Goal: Task Accomplishment & Management: Manage account settings

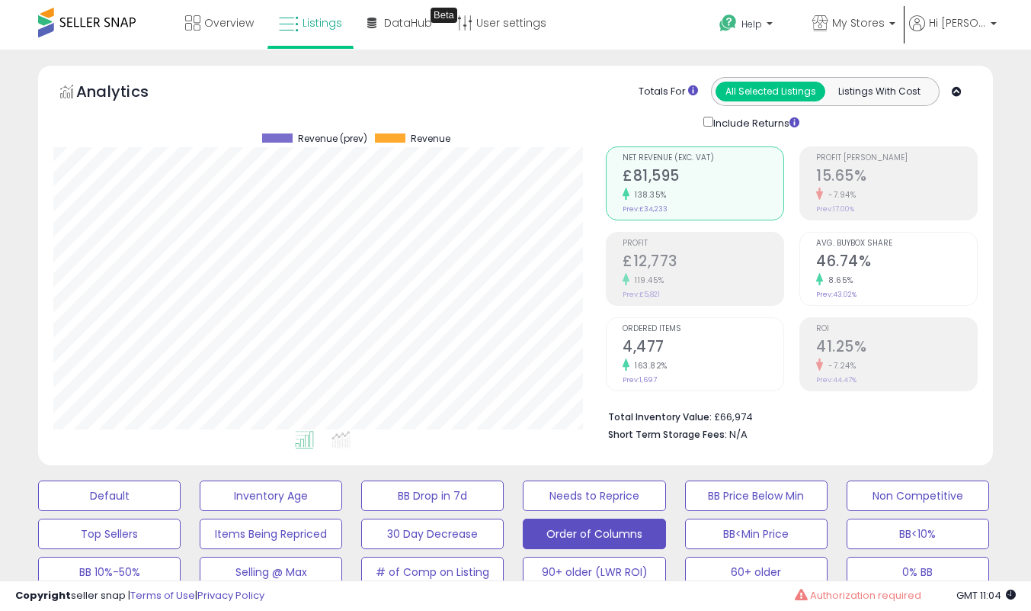
select select "**"
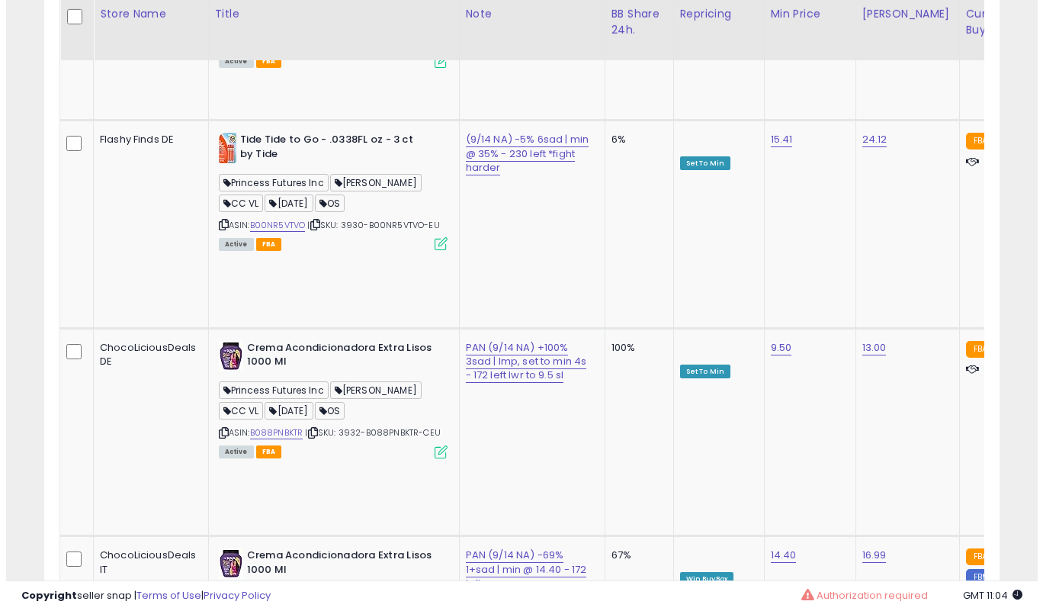
scroll to position [4130, 0]
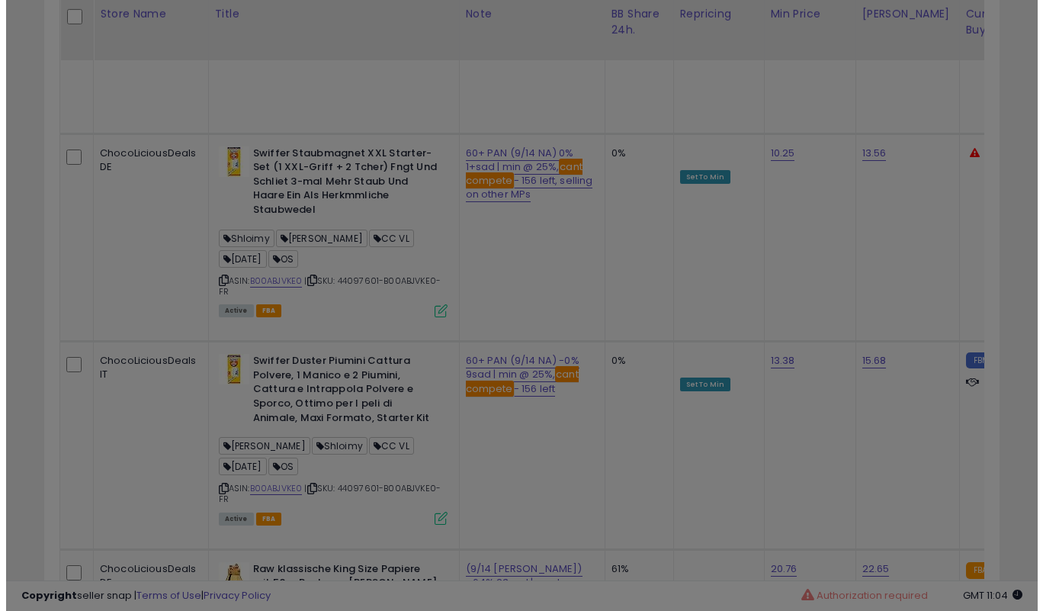
scroll to position [313, 559]
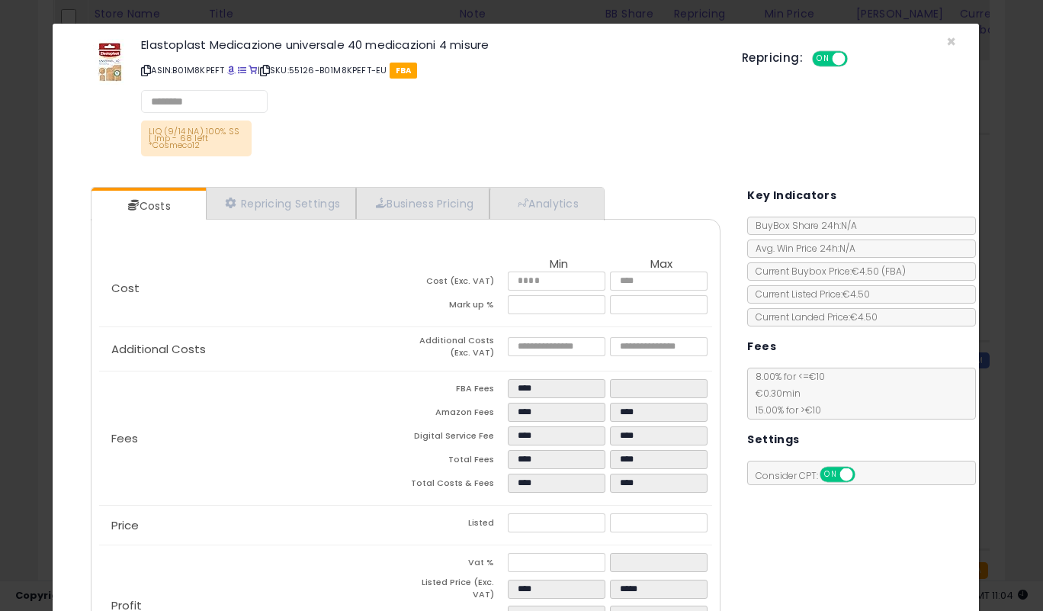
click at [655, 109] on div "Elastoplast Medicazione universale 40 medicazioni 4 misure ASIN: B01M8KPEFT | S…" at bounding box center [430, 99] width 601 height 129
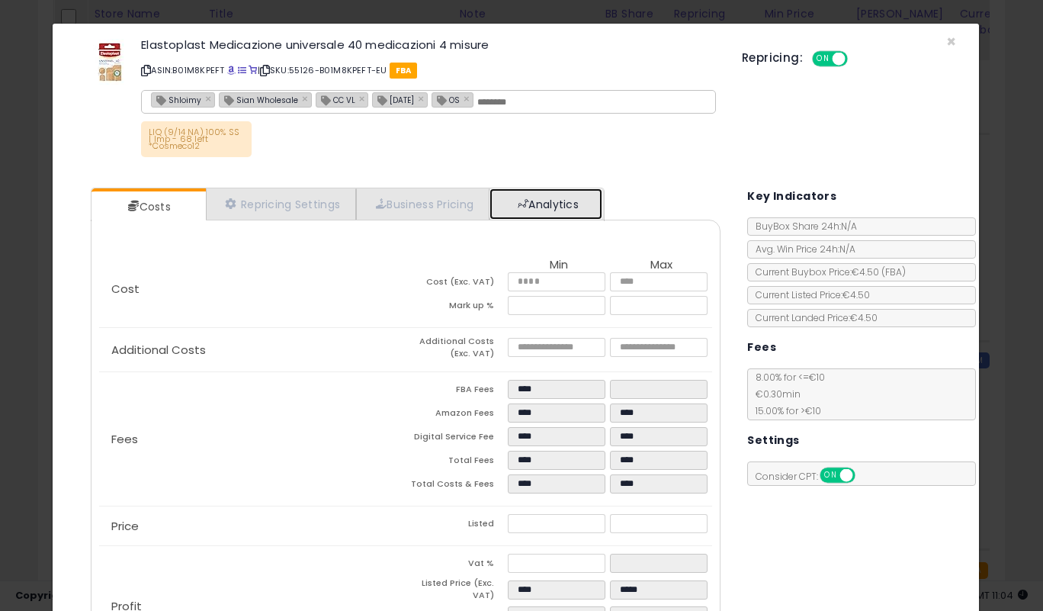
click at [580, 207] on link "Analytics" at bounding box center [545, 203] width 113 height 31
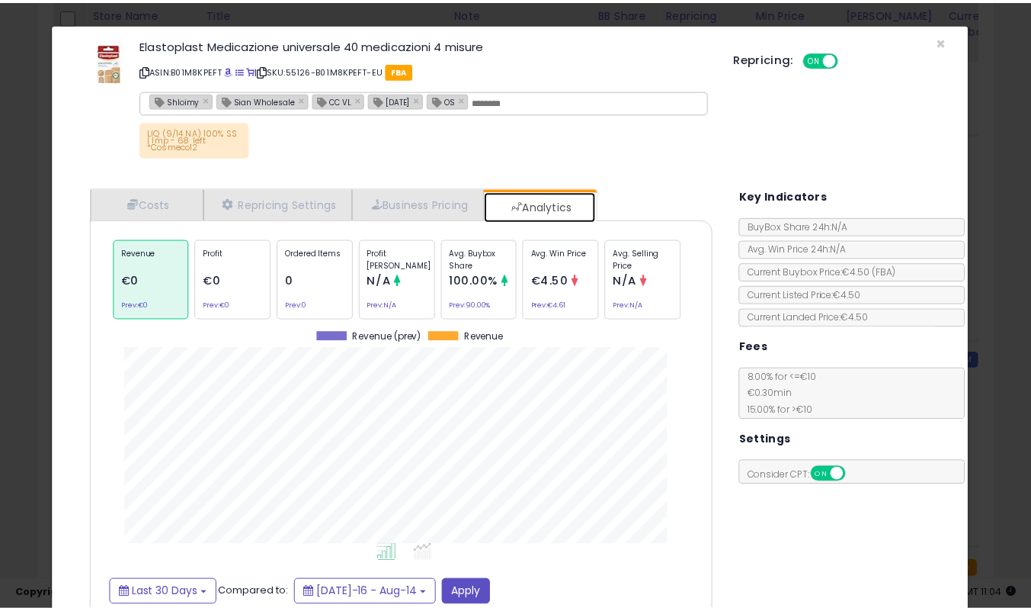
scroll to position [469, 653]
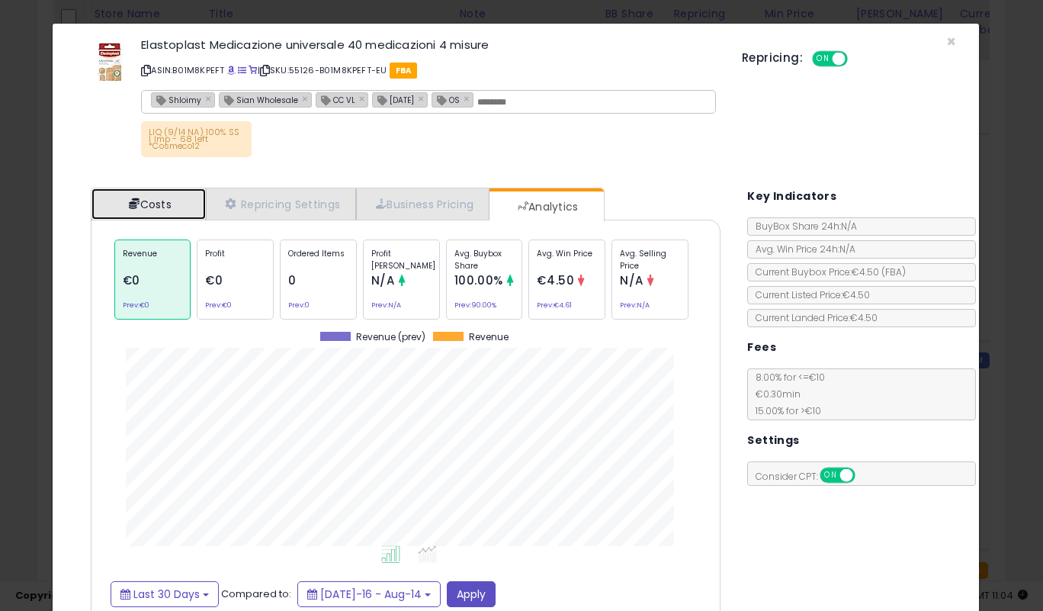
click at [174, 202] on link "Costs" at bounding box center [148, 203] width 114 height 31
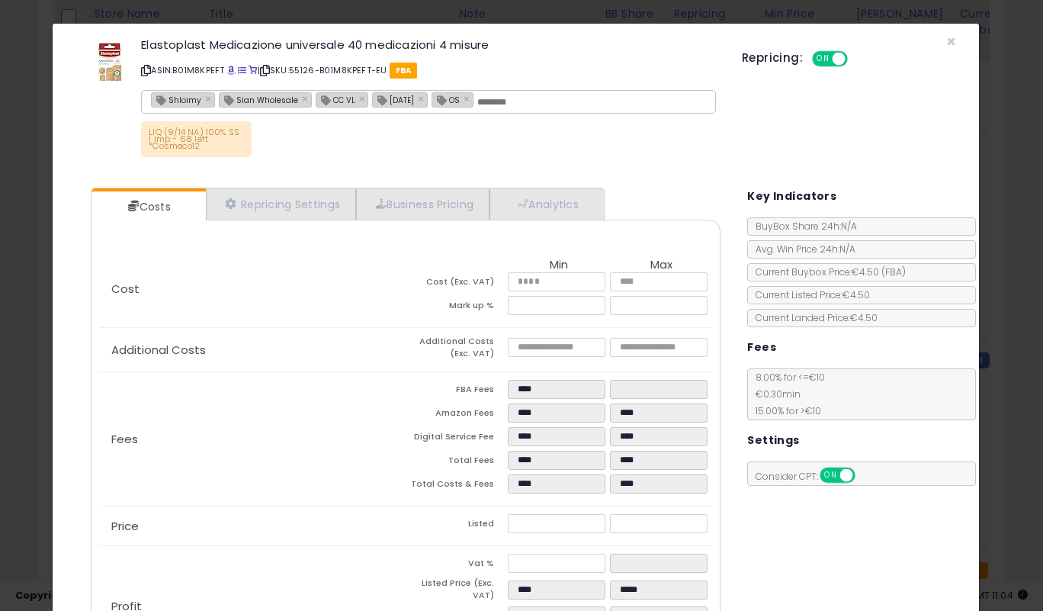
click at [297, 172] on div "× Close Elastoplast Medicazione universale 40 medicazioni 4 misure ASIN: B01M8K…" at bounding box center [516, 100] width 904 height 152
click at [946, 38] on span "×" at bounding box center [951, 41] width 10 height 22
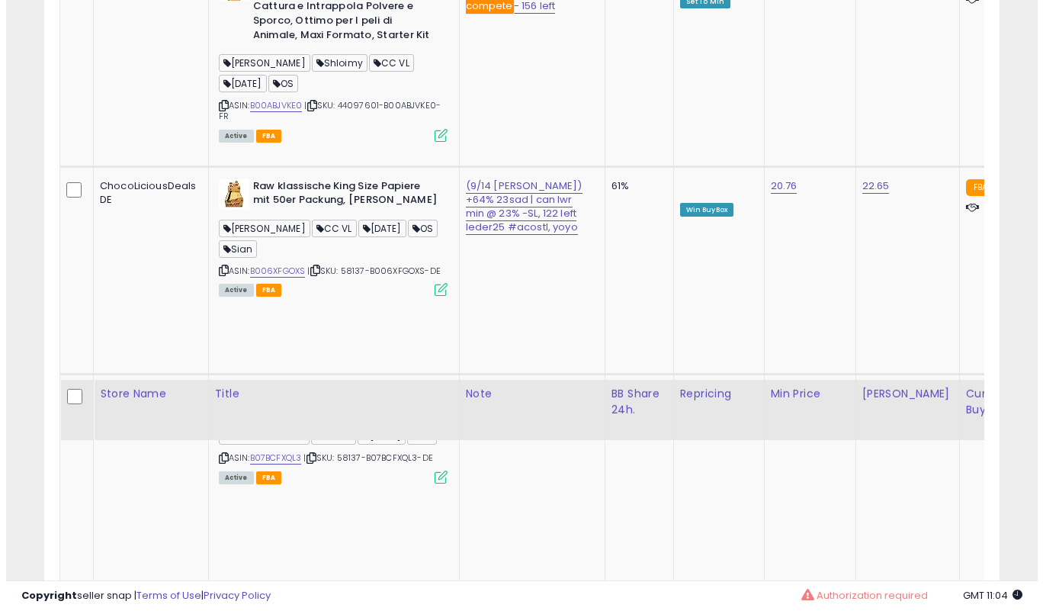
scroll to position [4893, 0]
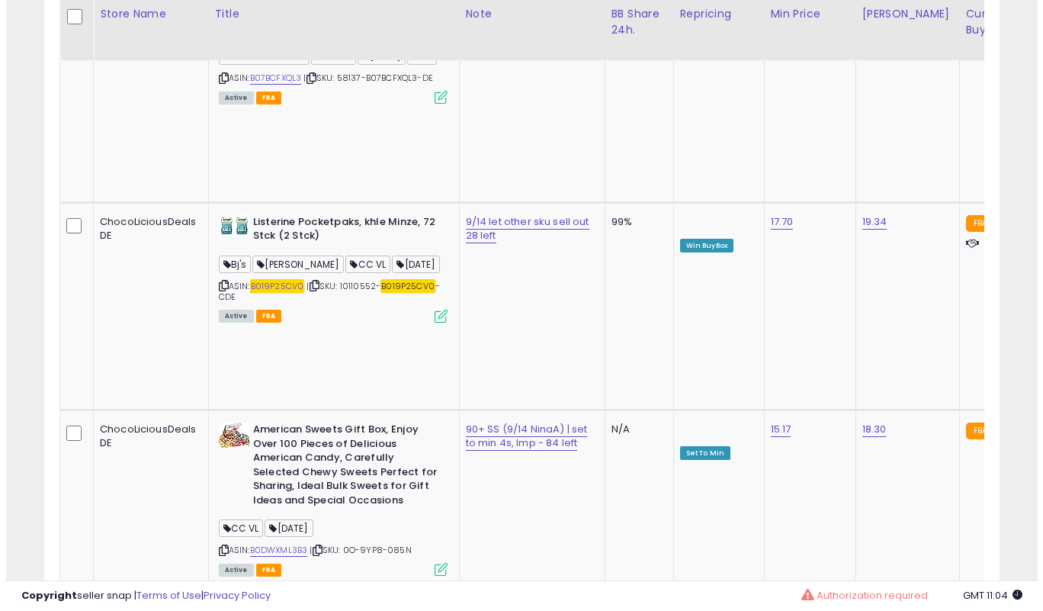
scroll to position [313, 559]
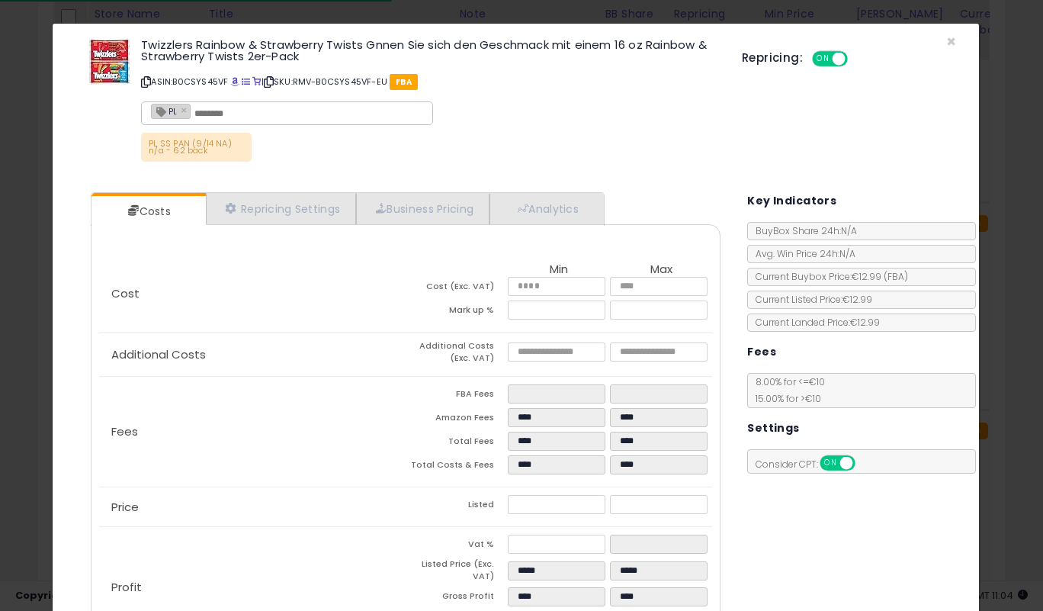
click at [412, 144] on div "PL SS PAN (9/14 NA) n/a - 62 back" at bounding box center [430, 151] width 578 height 37
click at [598, 153] on div "PL SS PAN (9/14 NA) n/a - 62 back" at bounding box center [430, 151] width 578 height 37
click at [611, 110] on div "Twizzlers Rainbow & Strawberry Twists Gnnen Sie sich den Geschmack mit einem 16…" at bounding box center [430, 102] width 601 height 134
